Goal: Task Accomplishment & Management: Use online tool/utility

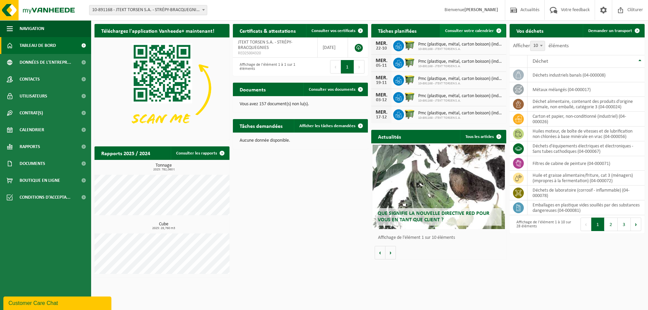
click at [462, 31] on span "Consulter votre calendrier" at bounding box center [470, 31] width 49 height 4
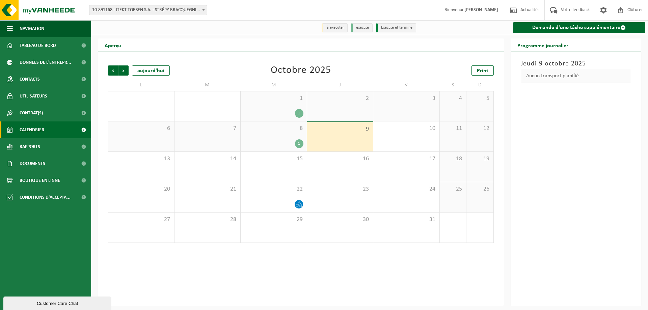
click at [297, 145] on div "1" at bounding box center [299, 143] width 8 height 9
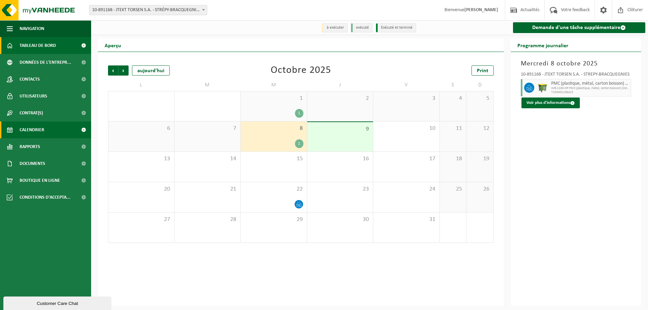
click at [46, 46] on span "Tableau de bord" at bounding box center [38, 45] width 36 height 17
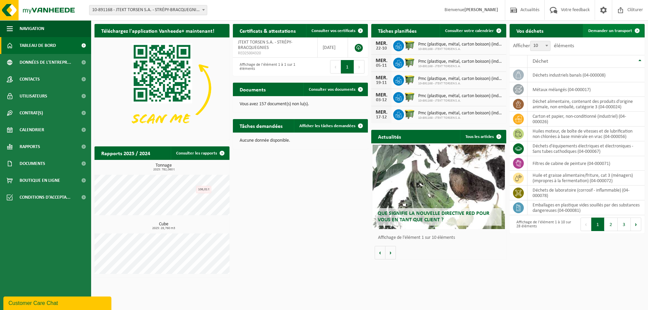
click at [617, 31] on span "Demander un transport" at bounding box center [611, 31] width 44 height 4
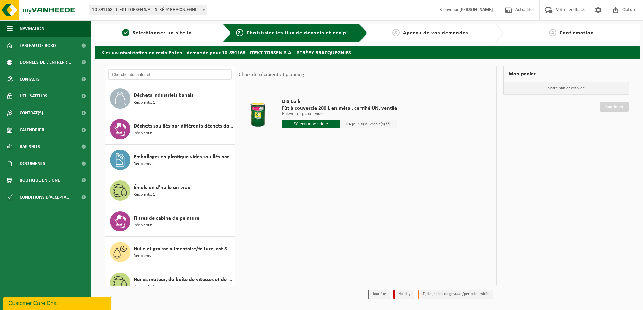
scroll to position [627, 0]
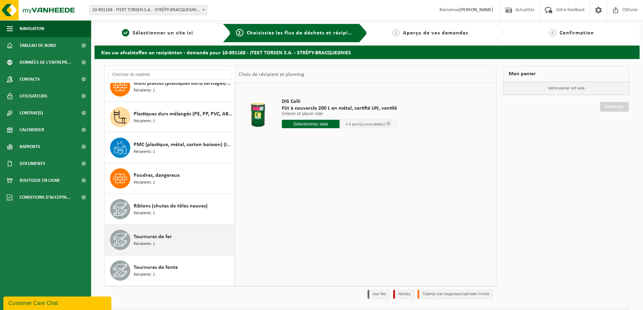
click at [164, 241] on span "Tournures de fer" at bounding box center [153, 237] width 38 height 8
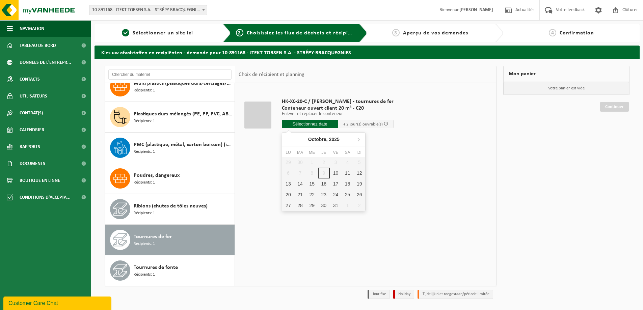
click at [312, 125] on input "text" at bounding box center [310, 124] width 56 height 8
click at [290, 184] on div "13" at bounding box center [288, 184] width 12 height 11
type input "à partir de 2025-10-13"
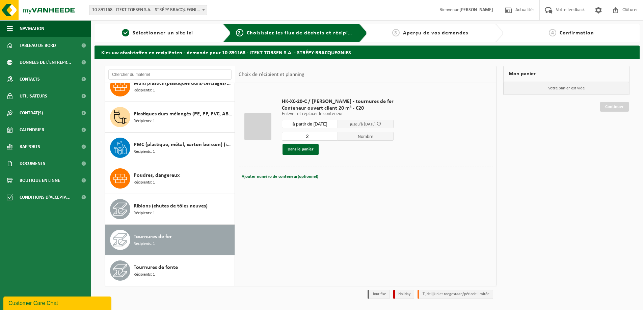
type input "2"
click at [325, 134] on input "2" at bounding box center [310, 136] width 56 height 9
click at [301, 151] on button "Dans le panier" at bounding box center [301, 149] width 36 height 11
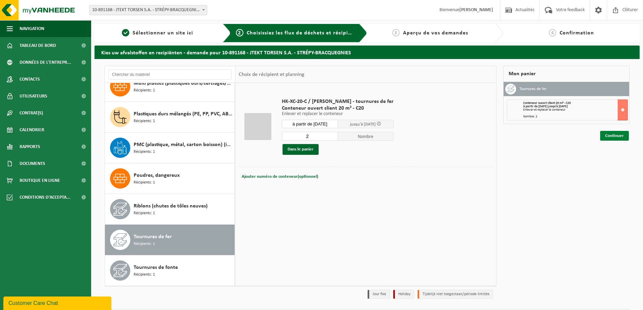
click at [617, 139] on link "Continuer" at bounding box center [615, 136] width 29 height 10
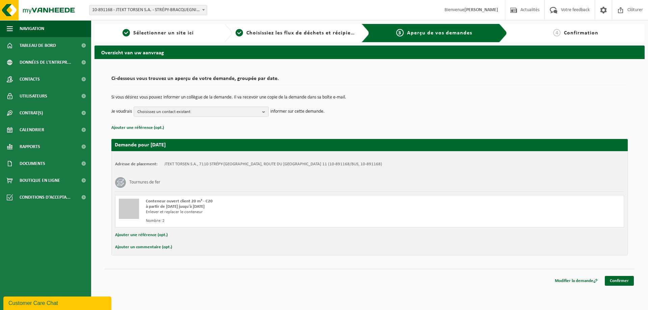
click at [255, 111] on span "Choisissez un contact existant" at bounding box center [198, 112] width 122 height 10
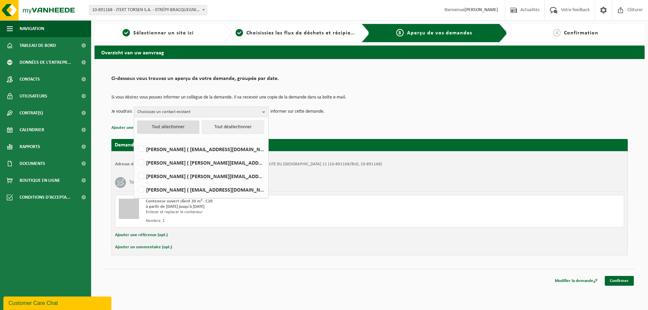
click at [162, 128] on button "Tout sélectionner" at bounding box center [168, 128] width 62 height 14
checkbox input "true"
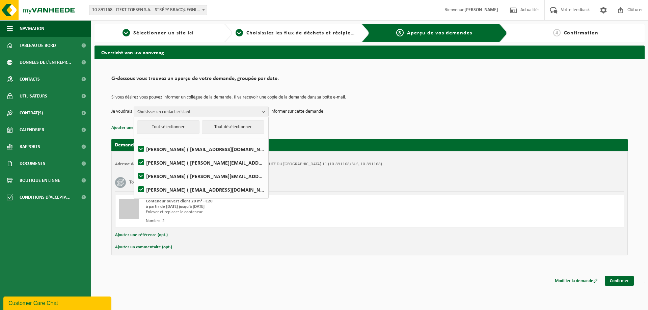
click at [309, 121] on div "Si vous désirez vous pouvez informer un collègue de la demande. Il va recevoir …" at bounding box center [369, 105] width 517 height 35
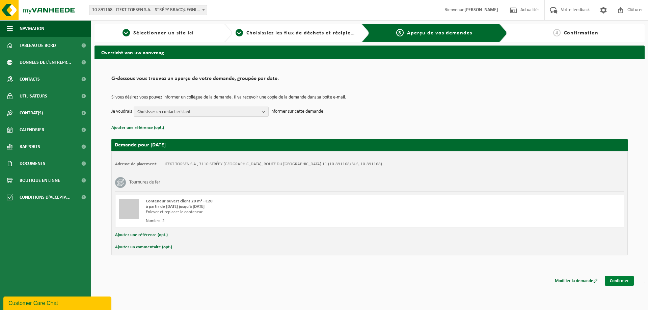
click at [627, 281] on link "Confirmer" at bounding box center [619, 281] width 29 height 10
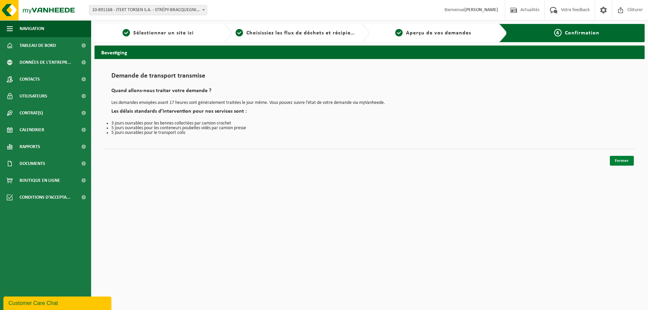
click at [617, 161] on link "Fermer" at bounding box center [622, 161] width 24 height 10
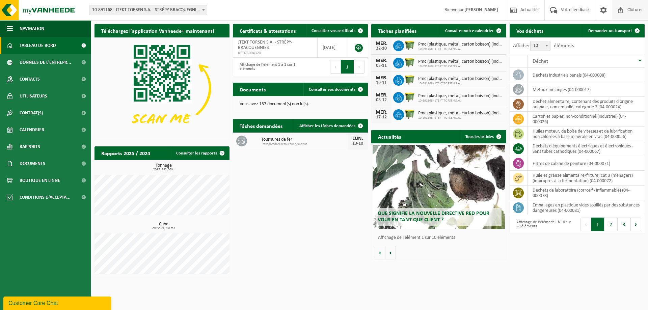
click at [642, 9] on span "Clôturer" at bounding box center [635, 10] width 19 height 20
